Goal: Find specific page/section: Find specific page/section

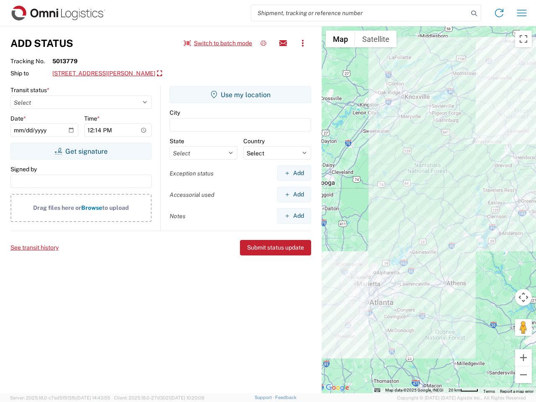
click at [360, 13] on input "search" at bounding box center [359, 13] width 217 height 16
click at [474, 13] on icon at bounding box center [474, 14] width 12 height 12
click at [499, 13] on icon at bounding box center [499, 12] width 13 height 13
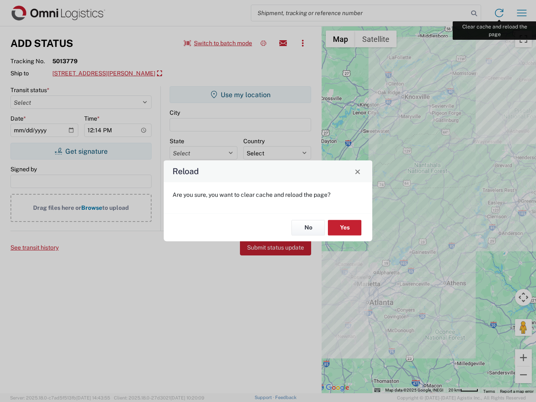
click at [522, 13] on div "Reload Are you sure, you want to clear cache and reload the page? No Yes" at bounding box center [268, 201] width 536 height 402
click at [218, 43] on div "Reload Are you sure, you want to clear cache and reload the page? No Yes" at bounding box center [268, 201] width 536 height 402
click at [264, 43] on div "Reload Are you sure, you want to clear cache and reload the page? No Yes" at bounding box center [268, 201] width 536 height 402
click at [283, 43] on div "Reload Are you sure, you want to clear cache and reload the page? No Yes" at bounding box center [268, 201] width 536 height 402
click at [303, 43] on div "Reload Are you sure, you want to clear cache and reload the page? No Yes" at bounding box center [268, 201] width 536 height 402
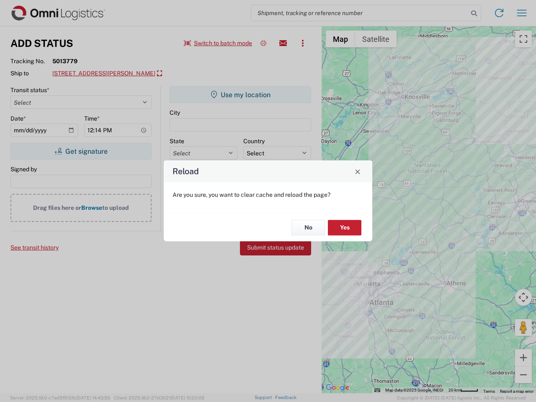
click at [113, 74] on div "Reload Are you sure, you want to clear cache and reload the page? No Yes" at bounding box center [268, 201] width 536 height 402
click at [81, 151] on div "Reload Are you sure, you want to clear cache and reload the page? No Yes" at bounding box center [268, 201] width 536 height 402
